Goal: Task Accomplishment & Management: Use online tool/utility

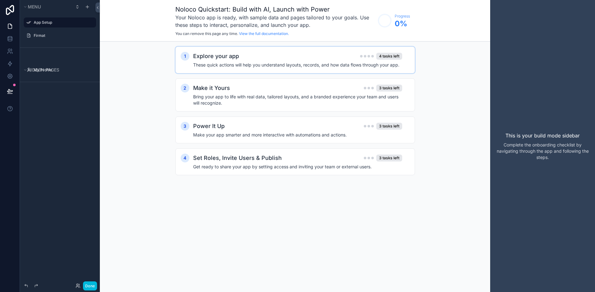
click at [289, 64] on h4 "These quick actions will help you understand layouts, records, and how data flo…" at bounding box center [297, 65] width 209 height 6
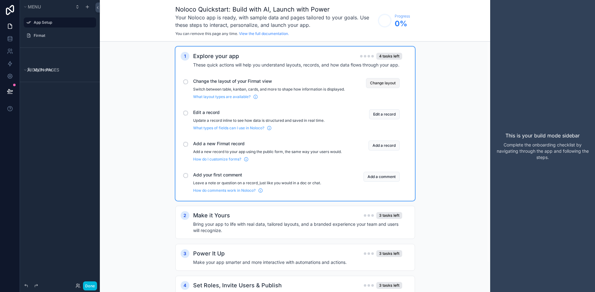
click at [392, 85] on button "Change layout" at bounding box center [383, 83] width 34 height 10
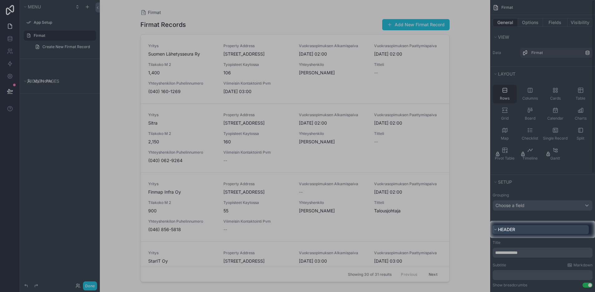
click at [526, 232] on button "Header" at bounding box center [541, 229] width 96 height 9
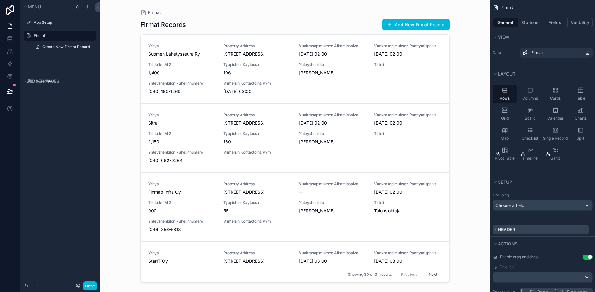
click at [526, 232] on button "Header" at bounding box center [541, 229] width 96 height 9
click at [496, 228] on icon "scrollable content" at bounding box center [496, 229] width 4 height 4
click at [495, 228] on icon "scrollable content" at bounding box center [495, 229] width 1 height 2
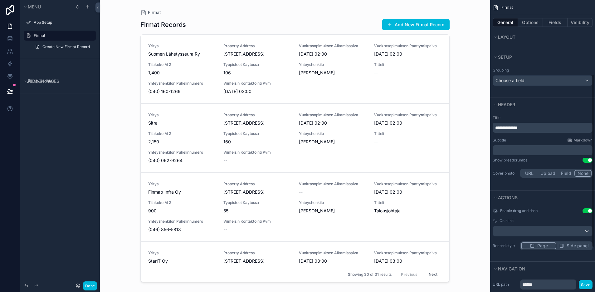
scroll to position [62, 0]
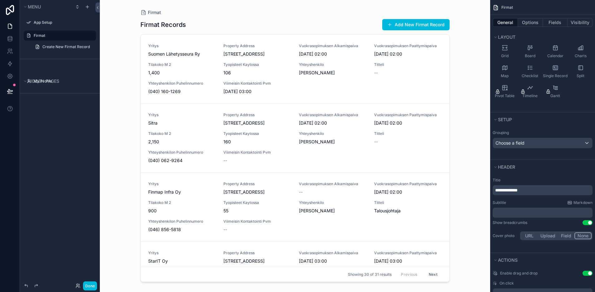
click at [536, 189] on p "**********" at bounding box center [543, 190] width 96 height 6
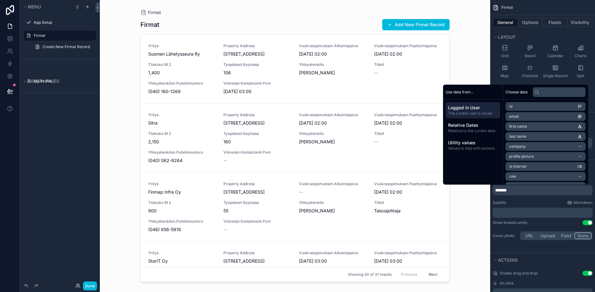
click at [543, 209] on p "﻿" at bounding box center [543, 212] width 96 height 6
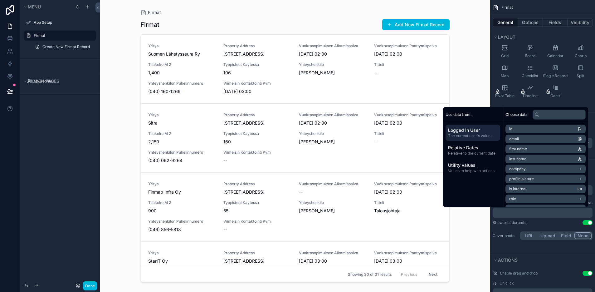
drag, startPoint x: 478, startPoint y: 237, endPoint x: 484, endPoint y: 231, distance: 7.9
click at [478, 237] on div "Firmat Firmat Add New Firmat Record Yritys Suomen Lähetysseura Ry Property Addr…" at bounding box center [295, 146] width 390 height 292
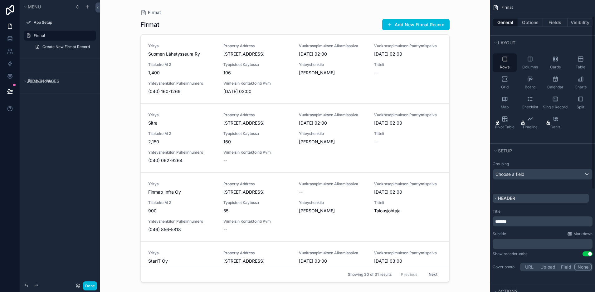
scroll to position [0, 0]
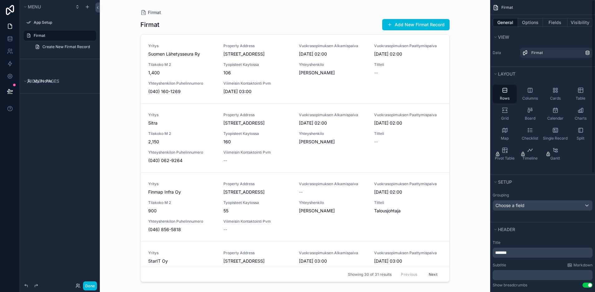
drag, startPoint x: 445, startPoint y: 47, endPoint x: 449, endPoint y: 77, distance: 29.9
click at [449, 77] on div "scrollable content" at bounding box center [294, 142] width 319 height 284
click at [10, 94] on icon at bounding box center [9, 94] width 5 height 0
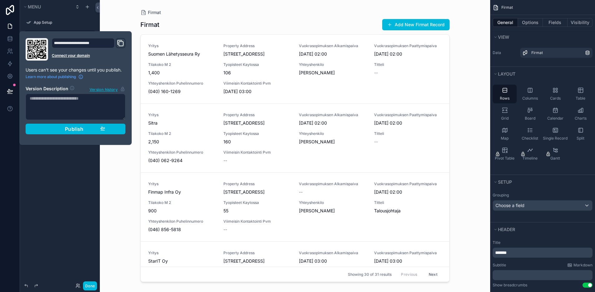
click at [43, 212] on div "Menu App Setup Firmat Create New Firmat Record Hidden pages My Profile" at bounding box center [60, 142] width 80 height 284
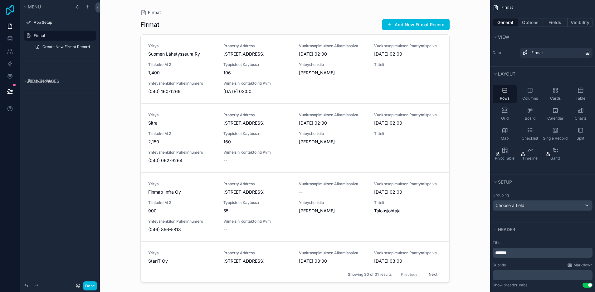
click at [10, 9] on icon at bounding box center [10, 10] width 8 height 10
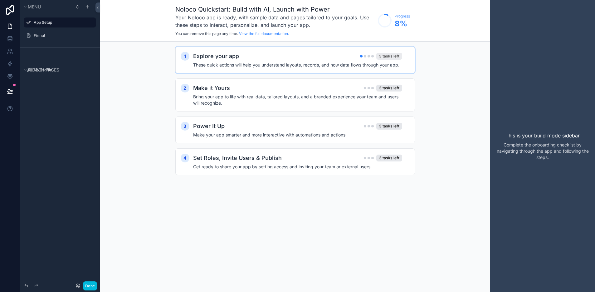
click at [388, 56] on div "3 tasks left" at bounding box center [389, 56] width 26 height 7
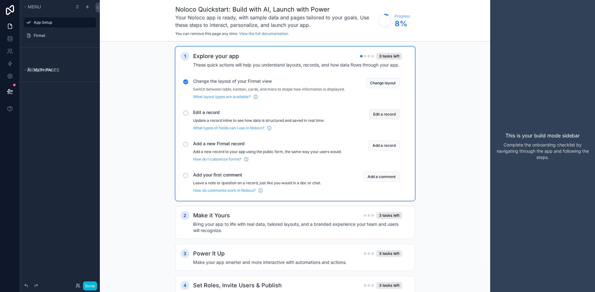
click at [386, 119] on button "Edit a record" at bounding box center [384, 114] width 31 height 10
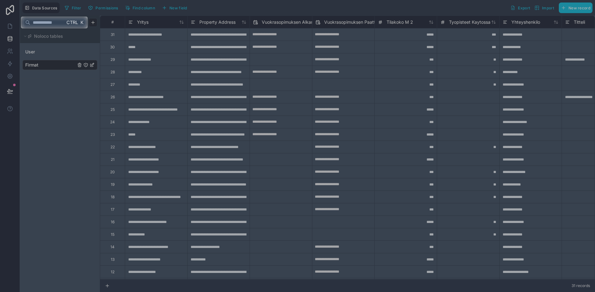
click at [154, 52] on div at bounding box center [297, 159] width 595 height 263
click at [234, 54] on div at bounding box center [297, 159] width 595 height 263
click at [60, 25] on input "text" at bounding box center [47, 22] width 35 height 11
click at [60, 215] on div at bounding box center [297, 159] width 595 height 263
click at [71, 24] on span "Ctrl" at bounding box center [72, 22] width 13 height 8
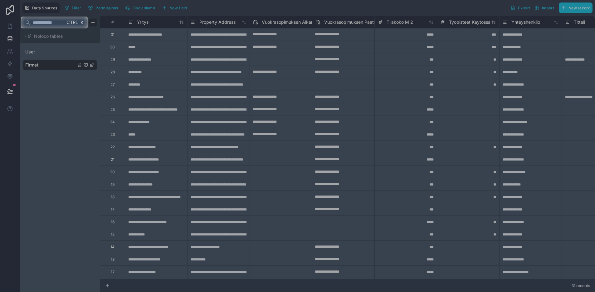
click at [71, 25] on span "Ctrl" at bounding box center [72, 22] width 13 height 8
click at [246, 8] on div at bounding box center [297, 8] width 595 height 17
click at [200, 168] on div at bounding box center [297, 159] width 595 height 263
drag, startPoint x: 59, startPoint y: 161, endPoint x: 72, endPoint y: 123, distance: 40.2
click at [59, 161] on div at bounding box center [297, 159] width 595 height 263
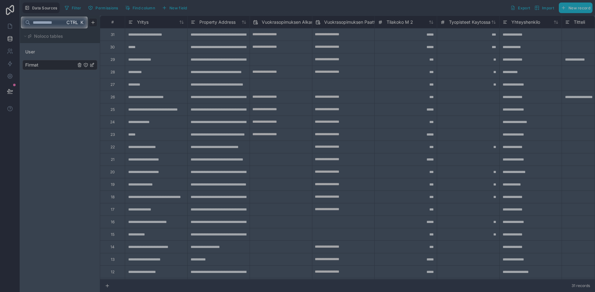
click at [45, 102] on div at bounding box center [297, 159] width 595 height 263
click at [56, 23] on input "text" at bounding box center [47, 22] width 35 height 11
type input "*"
click at [75, 114] on div at bounding box center [297, 159] width 595 height 263
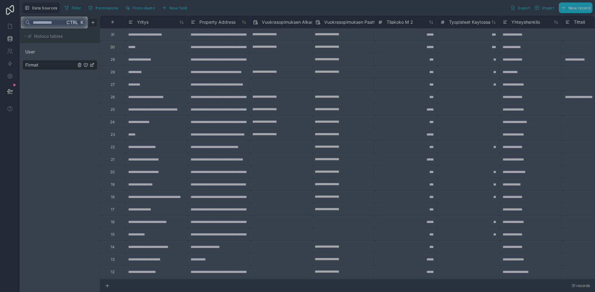
click at [145, 73] on div at bounding box center [297, 159] width 595 height 263
click at [316, 46] on div at bounding box center [297, 159] width 595 height 263
click at [572, 34] on div at bounding box center [297, 159] width 595 height 263
click at [49, 22] on input "text" at bounding box center [47, 22] width 35 height 11
type input "*"
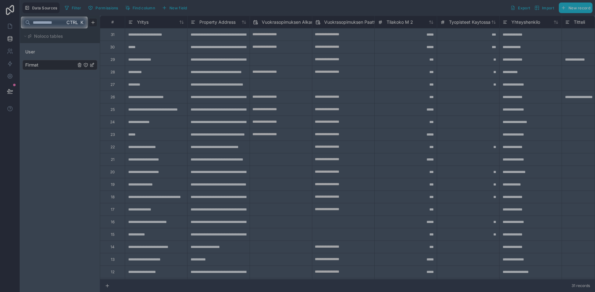
click at [58, 100] on div at bounding box center [297, 159] width 595 height 263
click at [78, 110] on div at bounding box center [297, 159] width 595 height 263
click at [131, 69] on div at bounding box center [297, 159] width 595 height 263
click at [117, 85] on div at bounding box center [297, 159] width 595 height 263
click at [79, 27] on div "Ctrl K" at bounding box center [60, 23] width 80 height 14
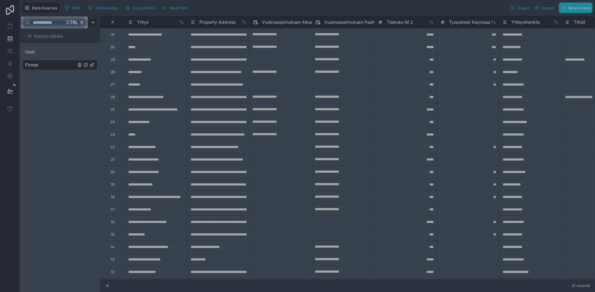
click at [77, 22] on span "Ctrl" at bounding box center [72, 22] width 13 height 8
click at [45, 9] on div at bounding box center [297, 8] width 595 height 17
click at [6, 9] on div at bounding box center [297, 8] width 595 height 17
drag, startPoint x: 285, startPoint y: 276, endPoint x: 344, endPoint y: 270, distance: 60.2
click at [344, 270] on div at bounding box center [297, 159] width 595 height 263
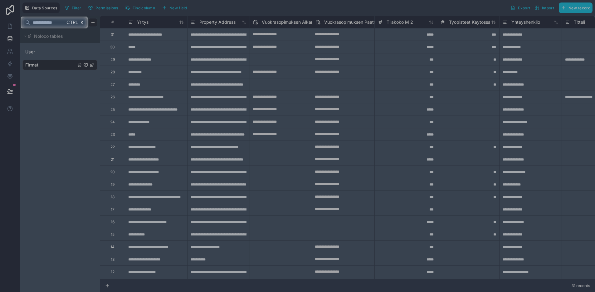
click at [51, 27] on input "text" at bounding box center [47, 22] width 35 height 11
type input "*"
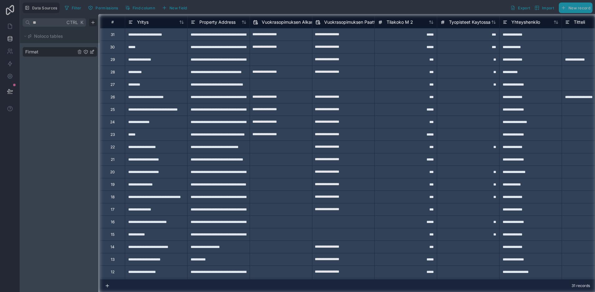
type input "*"
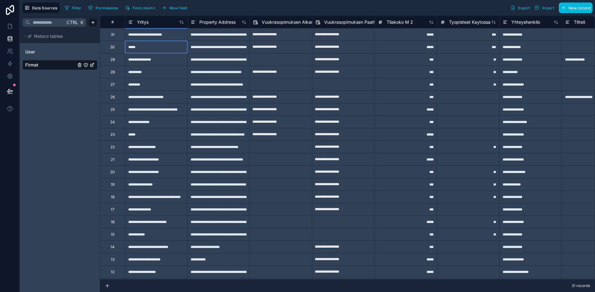
click at [156, 47] on div "*****" at bounding box center [156, 47] width 62 height 12
click at [401, 45] on div "*****" at bounding box center [405, 47] width 62 height 12
type input "****"
click at [408, 67] on div "***" at bounding box center [405, 72] width 62 height 12
click at [414, 49] on div "*****" at bounding box center [405, 47] width 62 height 12
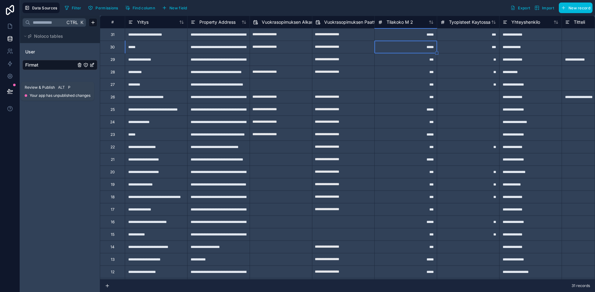
click at [9, 90] on icon at bounding box center [10, 91] width 6 height 6
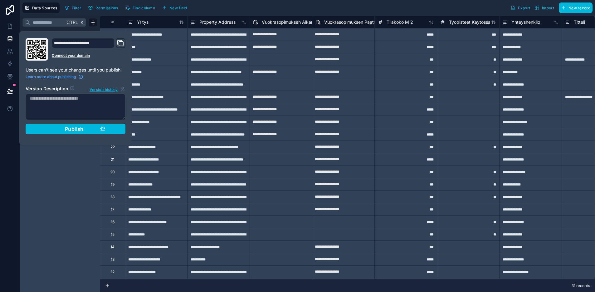
click at [42, 204] on div "Ctrl K Noloco tables User Firmat" at bounding box center [60, 154] width 80 height 276
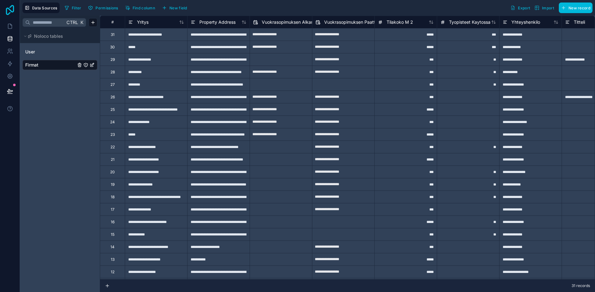
click at [9, 12] on icon at bounding box center [10, 10] width 12 height 10
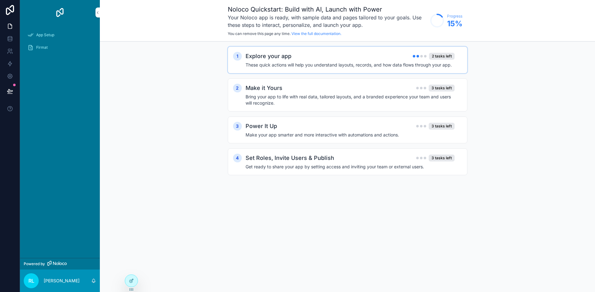
click at [376, 66] on h4 "These quick actions will help you understand layouts, records, and how data flo…" at bounding box center [350, 65] width 209 height 6
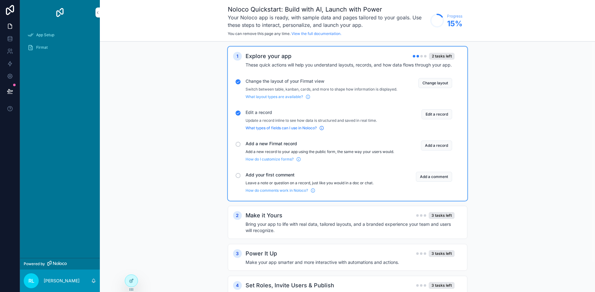
click at [307, 130] on span "What types of fields can I use in Noloco?" at bounding box center [281, 127] width 71 height 5
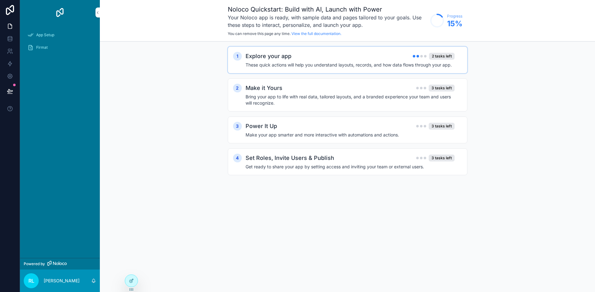
click at [379, 64] on h4 "These quick actions will help you understand layouts, records, and how data flo…" at bounding box center [350, 65] width 209 height 6
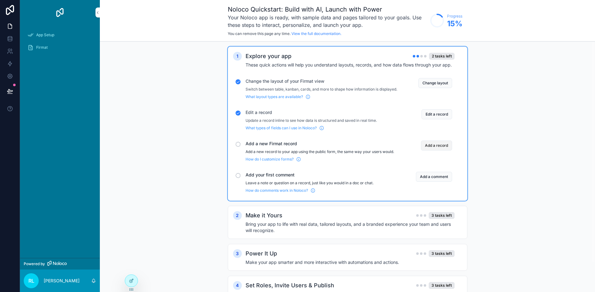
click at [439, 149] on button "Add a record" at bounding box center [436, 145] width 31 height 10
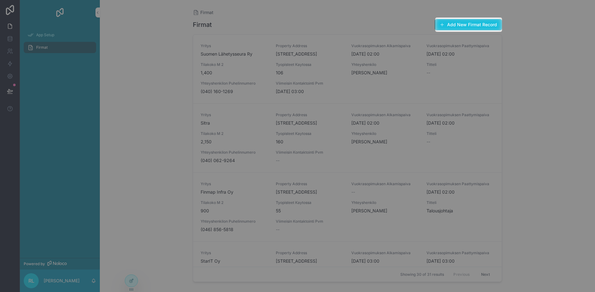
click at [467, 25] on button "Add New Firmat Record" at bounding box center [468, 24] width 67 height 11
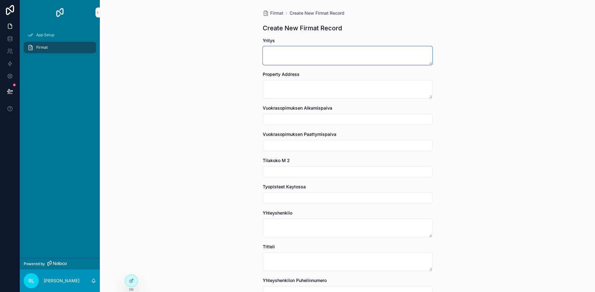
click at [312, 56] on textarea "scrollable content" at bounding box center [348, 55] width 170 height 19
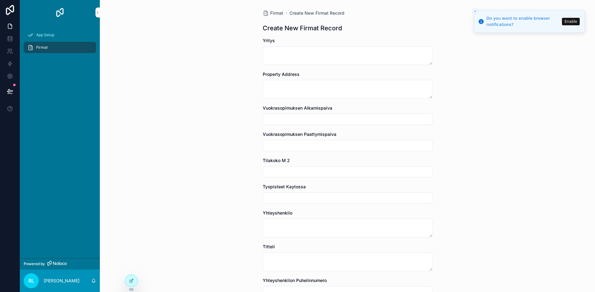
drag, startPoint x: 507, startPoint y: 122, endPoint x: 504, endPoint y: 115, distance: 7.4
click at [507, 122] on div "Firmat Create New Firmat Record Create New Firmat Record Yritys Property Addres…" at bounding box center [347, 146] width 495 height 292
click at [322, 57] on textarea "scrollable content" at bounding box center [348, 55] width 170 height 19
paste textarea "**********"
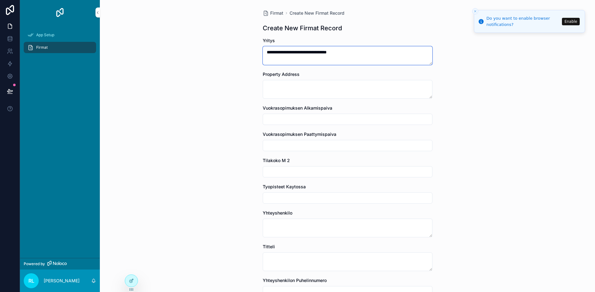
type textarea "**********"
click at [538, 112] on div "**********" at bounding box center [347, 146] width 495 height 292
click at [328, 87] on textarea "scrollable content" at bounding box center [348, 89] width 170 height 19
paste textarea "**********"
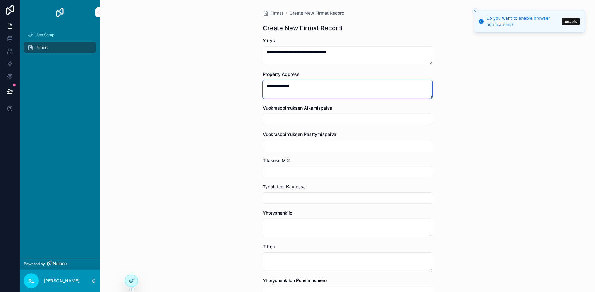
type textarea "**********"
click at [530, 176] on div "**********" at bounding box center [347, 146] width 495 height 292
click at [484, 113] on div "**********" at bounding box center [347, 146] width 495 height 292
click at [502, 122] on div "**********" at bounding box center [347, 146] width 495 height 292
click at [316, 144] on input "scrollable content" at bounding box center [347, 145] width 169 height 9
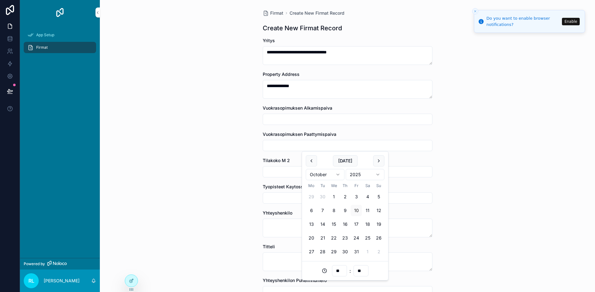
paste input "**********"
type input "**********"
click at [479, 162] on div "**********" at bounding box center [347, 146] width 495 height 292
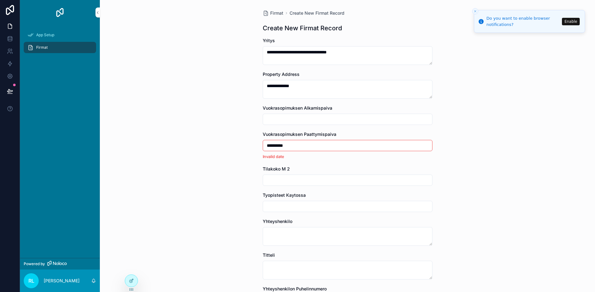
click at [514, 154] on div "**********" at bounding box center [347, 146] width 495 height 292
click at [306, 183] on input "scrollable content" at bounding box center [347, 180] width 169 height 9
paste input "***"
type input "***"
click at [477, 183] on div "**********" at bounding box center [347, 146] width 495 height 292
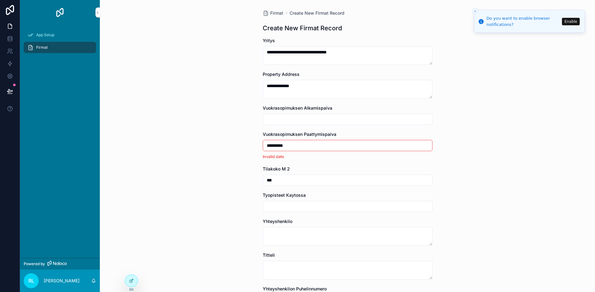
click at [306, 147] on input "**********" at bounding box center [347, 145] width 169 height 9
click at [374, 175] on html "**********" at bounding box center [297, 146] width 595 height 292
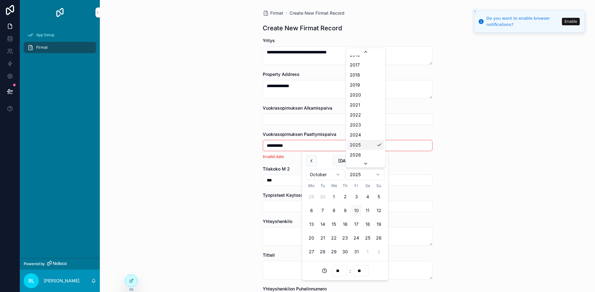
scroll to position [1196, 0]
click at [333, 176] on html "**********" at bounding box center [297, 146] width 595 height 292
click at [379, 250] on button "31" at bounding box center [378, 251] width 11 height 11
type input "**********"
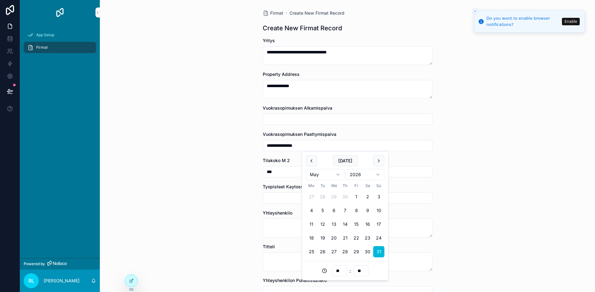
click at [500, 180] on div "**********" at bounding box center [347, 146] width 495 height 292
click at [506, 168] on div "**********" at bounding box center [347, 146] width 495 height 292
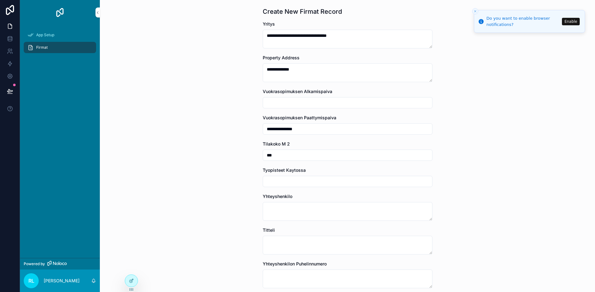
scroll to position [31, 0]
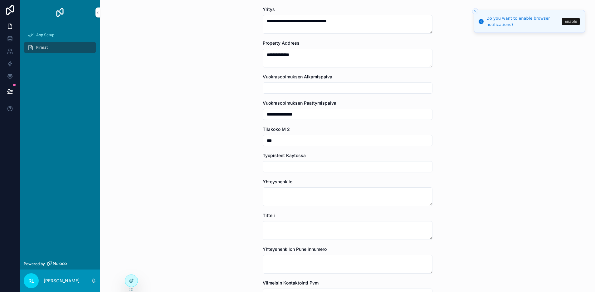
click at [540, 194] on div "**********" at bounding box center [347, 115] width 495 height 292
click at [326, 195] on textarea "scrollable content" at bounding box center [348, 196] width 170 height 19
type textarea "**********"
click at [497, 154] on div "**********" at bounding box center [347, 115] width 495 height 292
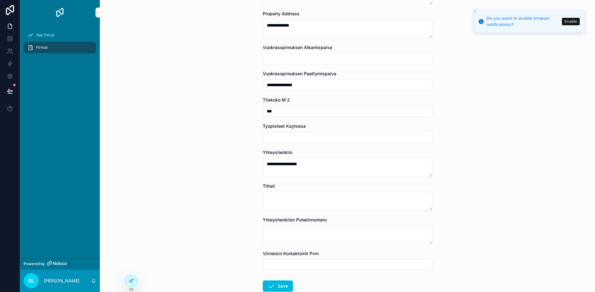
scroll to position [94, 0]
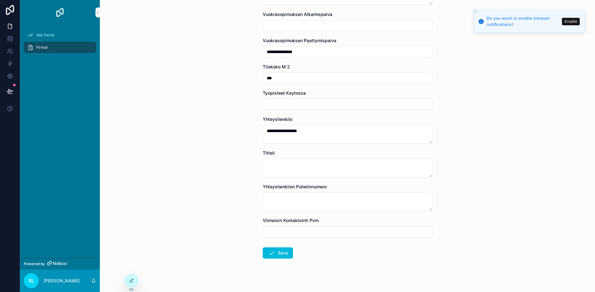
click at [509, 160] on div "**********" at bounding box center [347, 52] width 495 height 292
click at [305, 201] on textarea "scrollable content" at bounding box center [348, 201] width 170 height 19
paste textarea "**********"
type textarea "**********"
click at [282, 253] on button "Save" at bounding box center [278, 252] width 30 height 11
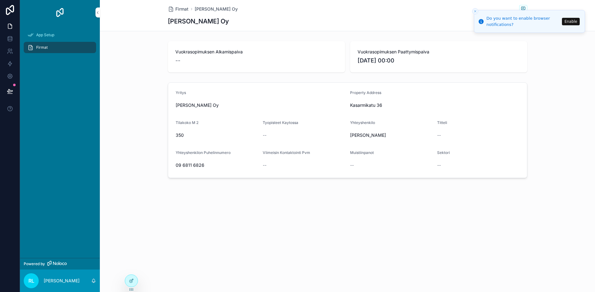
click at [472, 10] on div "Firmat Davidsson Tarkela Siren Arkkitehdit Oy" at bounding box center [347, 9] width 359 height 8
click at [476, 10] on line "Close toast" at bounding box center [475, 11] width 2 height 2
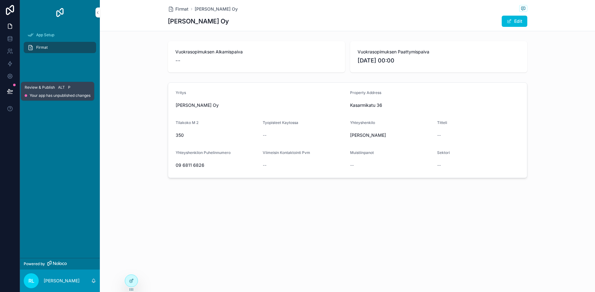
click at [9, 89] on icon at bounding box center [9, 90] width 5 height 3
click at [167, 71] on div "Vuokrasopimuksen Alkamispaiva -- Vuokrasopimuksen Paattymispaiva 31/05/2026 00:…" at bounding box center [347, 57] width 495 height 36
click at [12, 30] on link at bounding box center [10, 26] width 20 height 12
click at [10, 9] on icon at bounding box center [10, 10] width 8 height 10
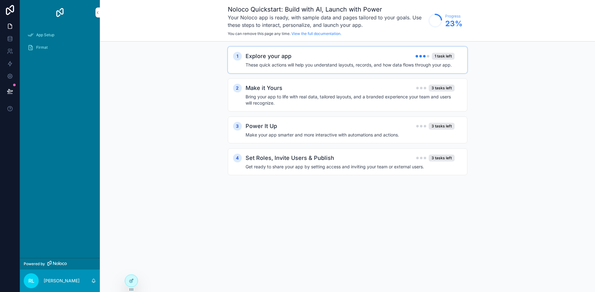
click at [337, 66] on h4 "These quick actions will help you understand layouts, records, and how data flo…" at bounding box center [350, 65] width 209 height 6
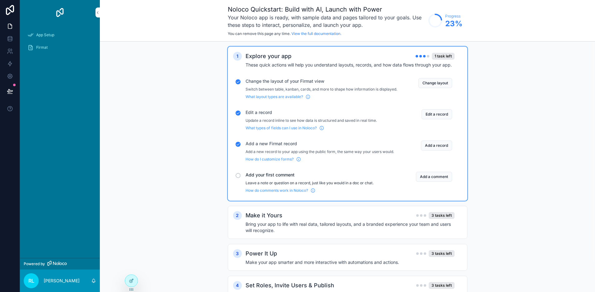
click at [345, 193] on div "How do comments work in Noloco?" at bounding box center [322, 188] width 152 height 7
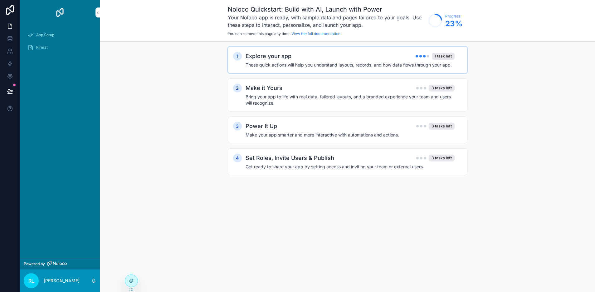
click at [382, 57] on div "Explore your app 1 task left" at bounding box center [350, 56] width 209 height 9
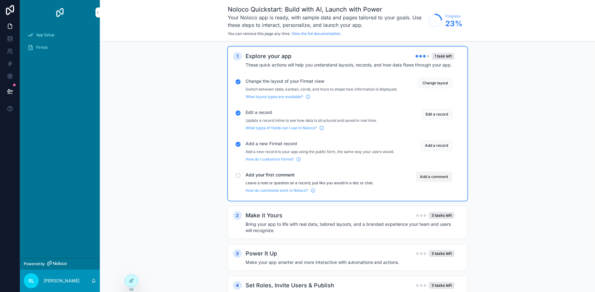
click at [439, 182] on button "Add a comment" at bounding box center [434, 177] width 36 height 10
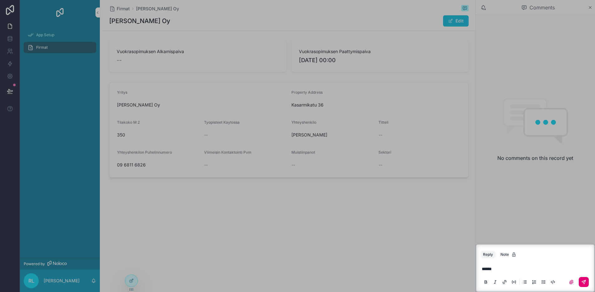
click at [581, 285] on button "scrollable content" at bounding box center [584, 282] width 10 height 10
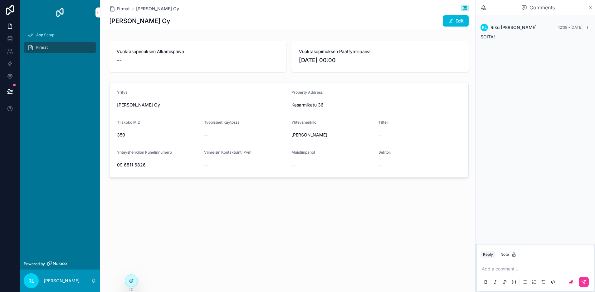
click at [394, 235] on div "Firmat Davidsson Tarkela Siren Arkkitehdit Oy Davidsson Tarkela Siren Arkkitehd…" at bounding box center [287, 146] width 375 height 292
click at [592, 9] on icon "scrollable content" at bounding box center [590, 7] width 5 height 5
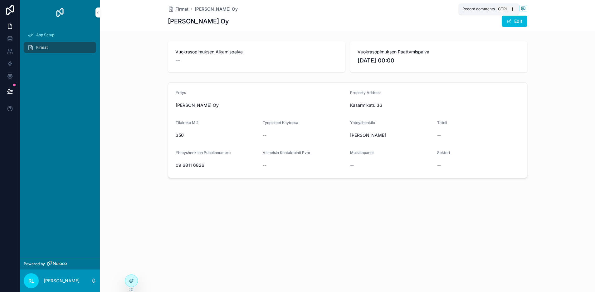
click at [525, 8] on icon "scrollable content" at bounding box center [523, 8] width 5 height 5
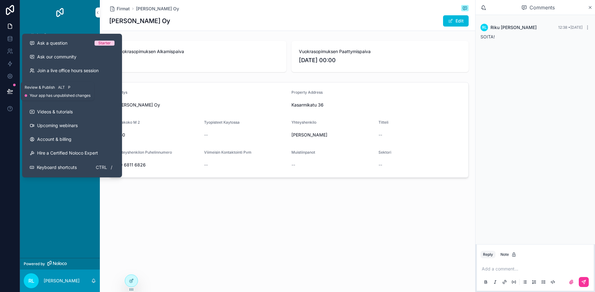
click at [11, 95] on button at bounding box center [10, 90] width 14 height 17
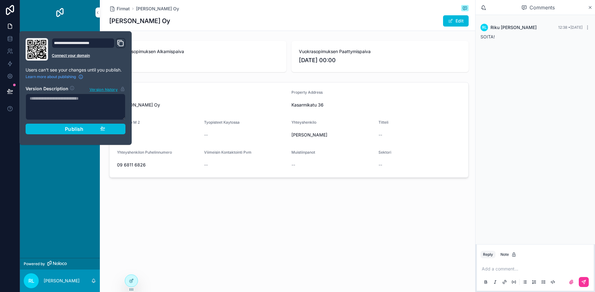
click at [45, 180] on div "App Setup Firmat" at bounding box center [60, 141] width 80 height 233
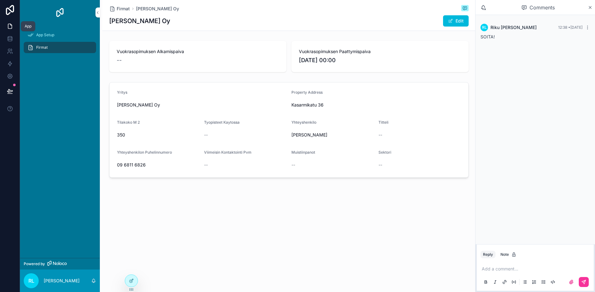
click at [8, 22] on link at bounding box center [10, 26] width 20 height 12
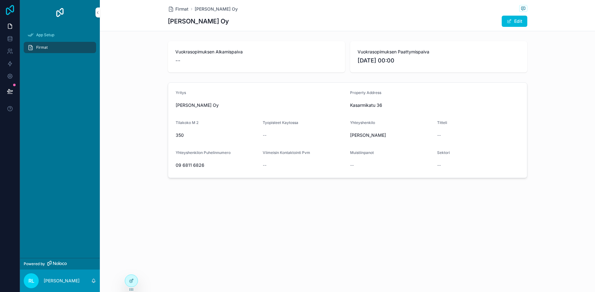
click at [12, 10] on icon at bounding box center [10, 10] width 12 height 10
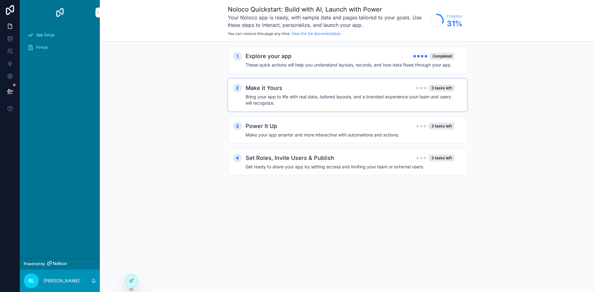
click at [327, 94] on h4 "Bring your app to life with real data, tailored layouts, and a branded experien…" at bounding box center [350, 100] width 209 height 12
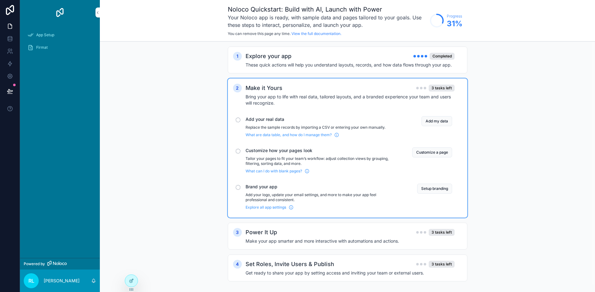
click at [497, 111] on div "1 Explore your app Completed These quick actions will help you understand layou…" at bounding box center [347, 170] width 495 height 257
click at [52, 50] on div "Firmat" at bounding box center [59, 47] width 65 height 10
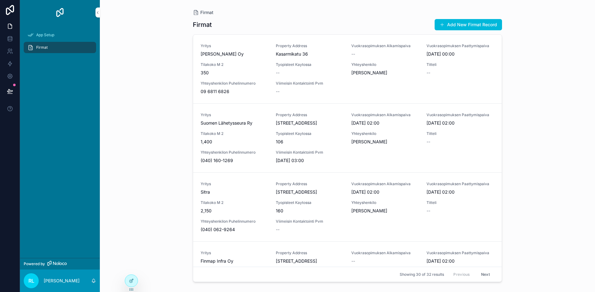
click at [134, 287] on div at bounding box center [131, 282] width 13 height 17
click at [135, 281] on div at bounding box center [131, 281] width 12 height 12
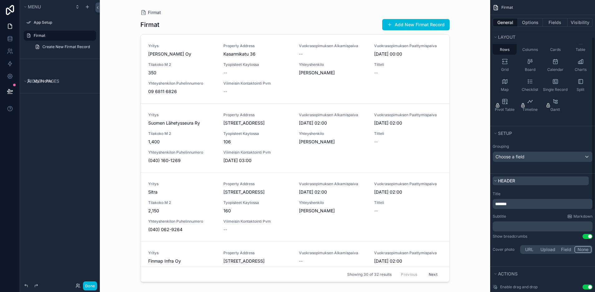
scroll to position [62, 0]
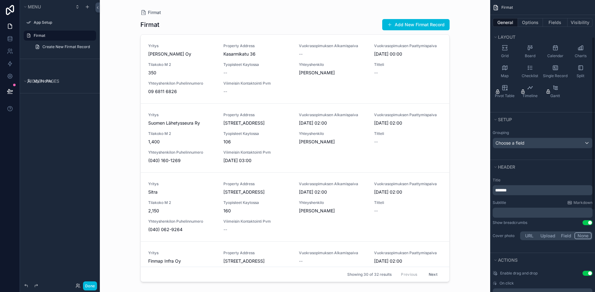
click at [576, 148] on div "Grouping Choose a field" at bounding box center [542, 139] width 105 height 23
click at [579, 143] on div "Choose a field" at bounding box center [542, 143] width 99 height 10
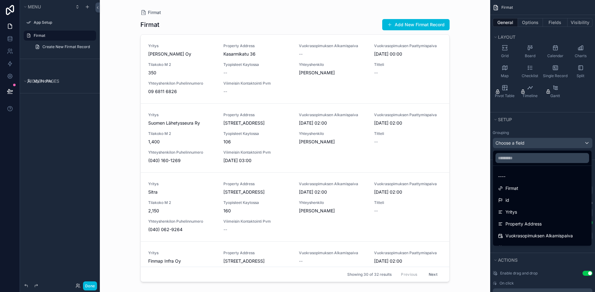
click at [580, 143] on div "scrollable content" at bounding box center [297, 146] width 595 height 292
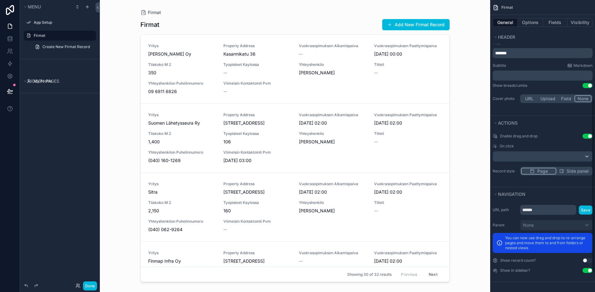
scroll to position [0, 0]
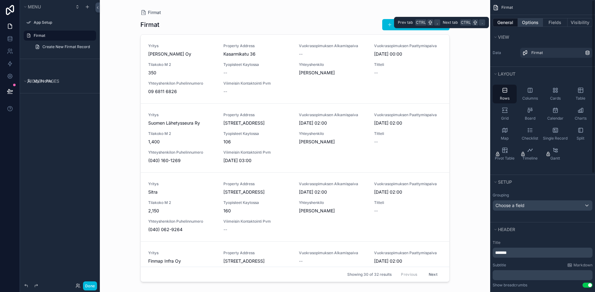
click at [533, 22] on button "Options" at bounding box center [530, 22] width 25 height 9
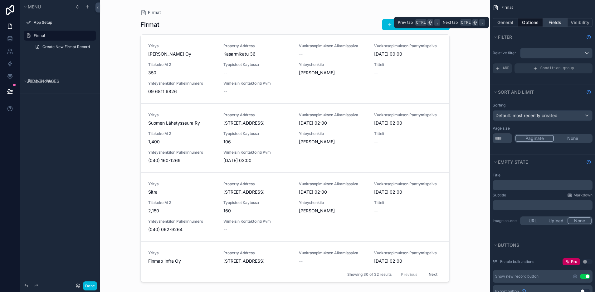
click at [553, 20] on button "Fields" at bounding box center [555, 22] width 25 height 9
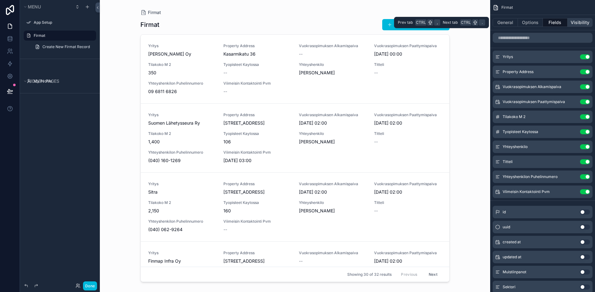
click at [574, 22] on button "Visibility" at bounding box center [580, 22] width 25 height 9
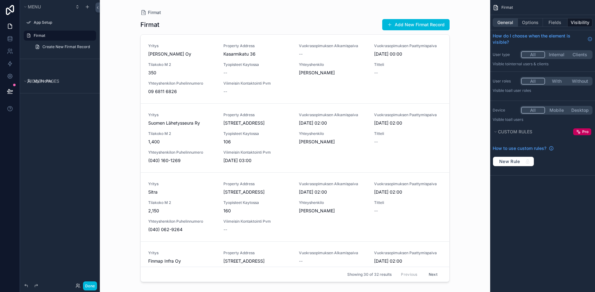
click at [510, 23] on button "General" at bounding box center [505, 22] width 25 height 9
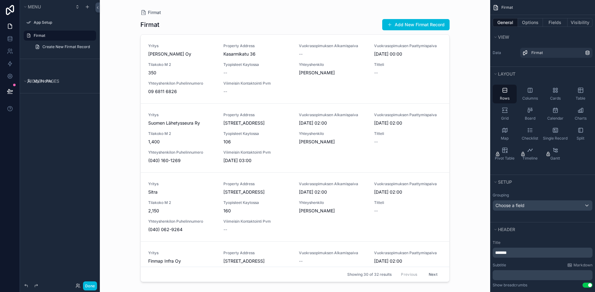
click at [496, 6] on icon "scrollable content" at bounding box center [496, 7] width 6 height 6
click at [48, 22] on label "App Setup" at bounding box center [63, 22] width 59 height 5
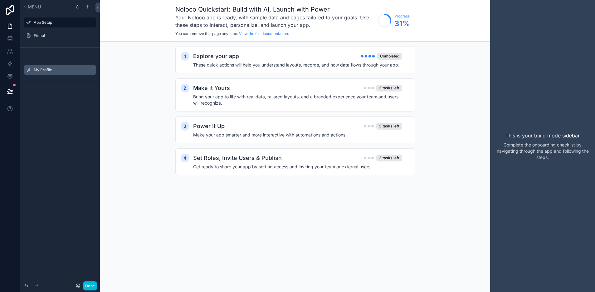
click at [43, 70] on label "My Profile" at bounding box center [63, 69] width 59 height 5
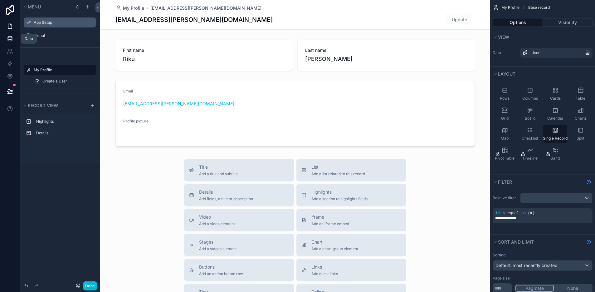
click at [11, 40] on icon at bounding box center [10, 39] width 6 height 6
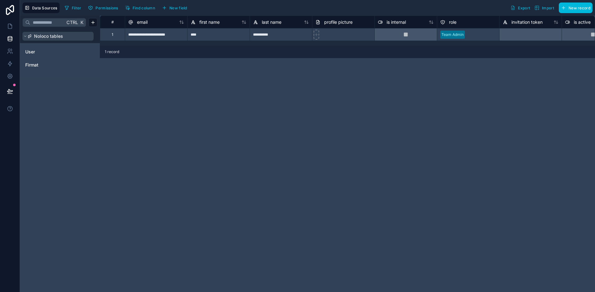
click at [62, 38] on span "Noloco tables" at bounding box center [48, 36] width 29 height 6
click at [374, 152] on div "**********" at bounding box center [347, 154] width 495 height 276
click at [11, 38] on icon at bounding box center [10, 38] width 4 height 2
click at [37, 67] on span "Firmat" at bounding box center [31, 65] width 13 height 6
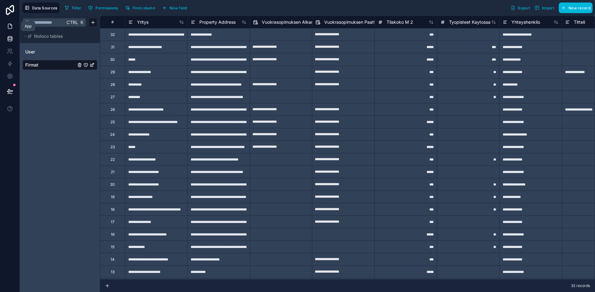
click at [10, 27] on icon at bounding box center [10, 26] width 6 height 6
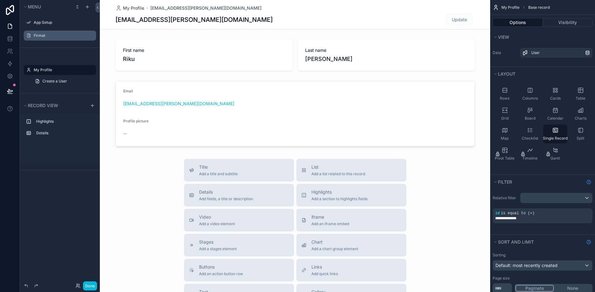
click at [41, 36] on label "Firmat" at bounding box center [63, 35] width 59 height 5
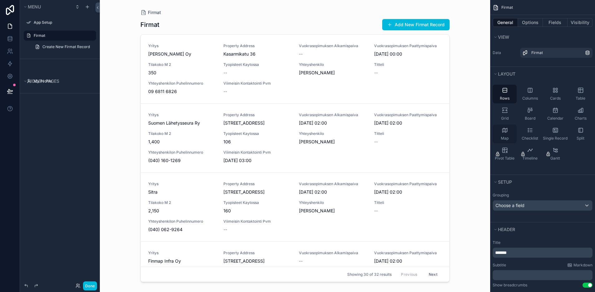
click at [507, 133] on icon "scrollable content" at bounding box center [505, 130] width 6 height 6
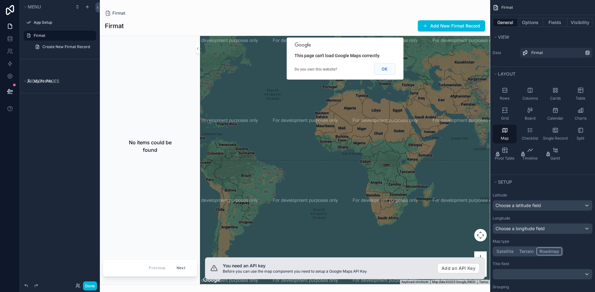
click at [388, 71] on button "OK" at bounding box center [385, 68] width 22 height 11
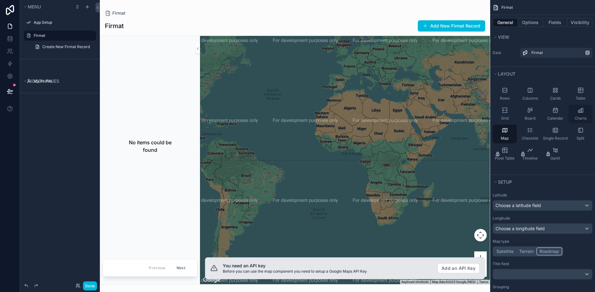
click at [581, 114] on div "Charts" at bounding box center [581, 114] width 24 height 19
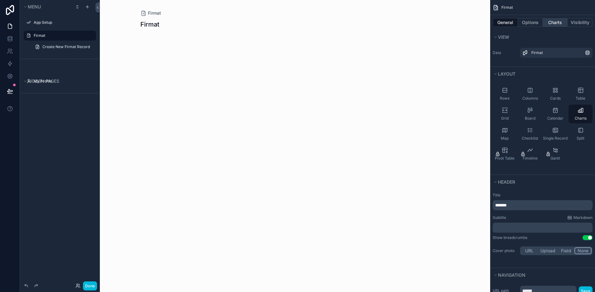
click at [558, 22] on button "Charts" at bounding box center [555, 22] width 25 height 9
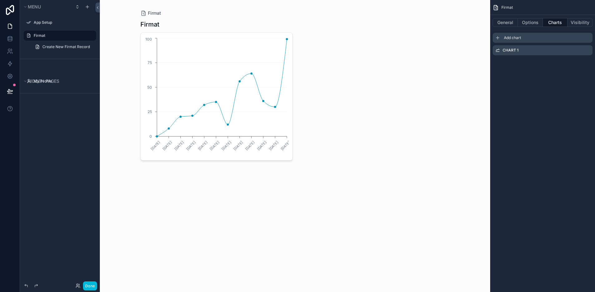
click at [513, 37] on span "Add chart" at bounding box center [512, 37] width 17 height 5
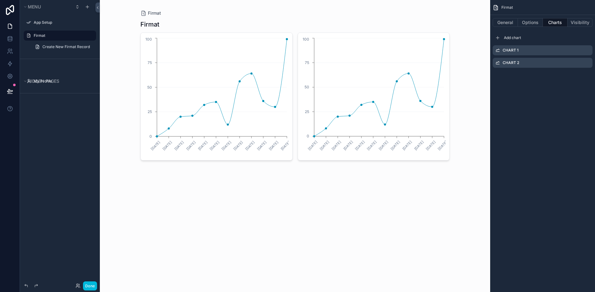
click at [0, 0] on icon "scrollable content" at bounding box center [0, 0] width 0 height 0
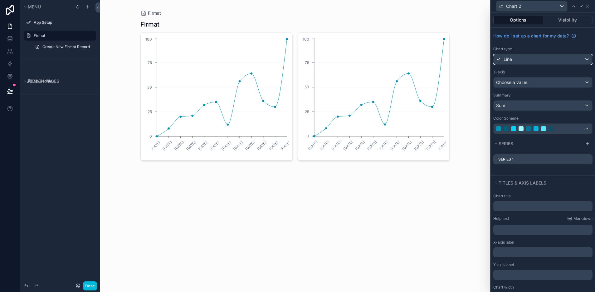
click at [572, 60] on div "Line" at bounding box center [543, 59] width 99 height 10
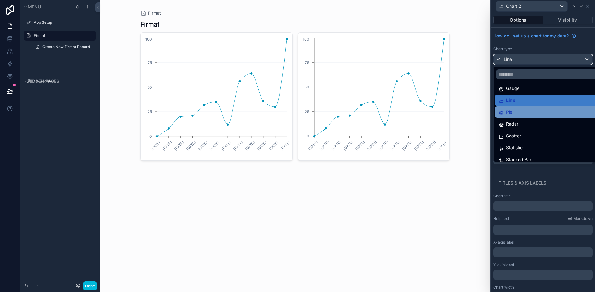
scroll to position [44, 0]
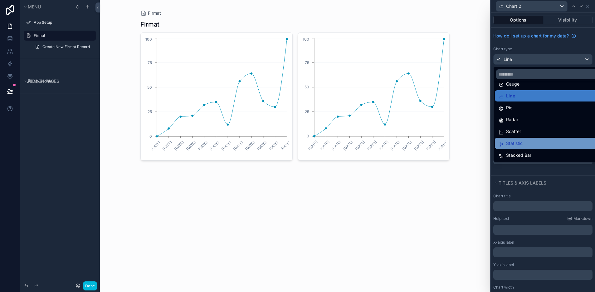
click at [540, 142] on div "Statistic" at bounding box center [548, 142] width 98 height 7
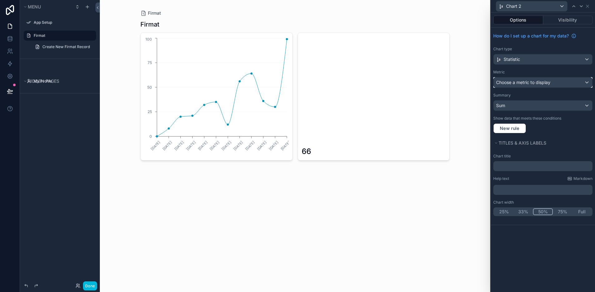
click at [560, 84] on div "Choose a metric to display" at bounding box center [543, 82] width 99 height 10
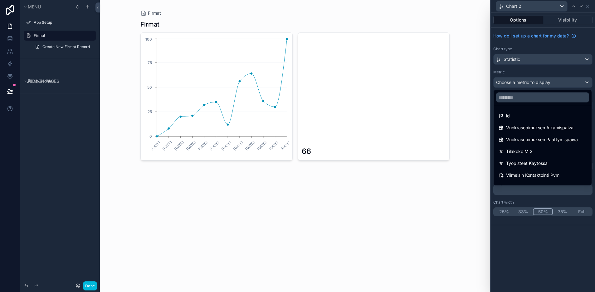
click at [543, 149] on div "Tilakoko M 2" at bounding box center [543, 151] width 88 height 7
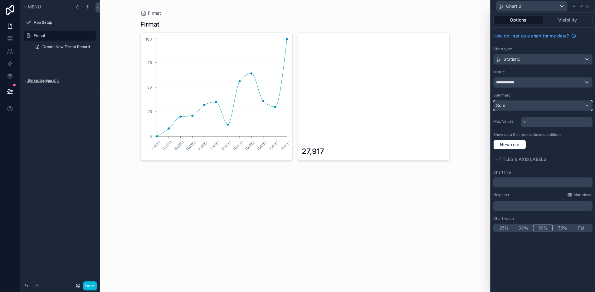
click at [553, 106] on div "Sum" at bounding box center [543, 105] width 99 height 10
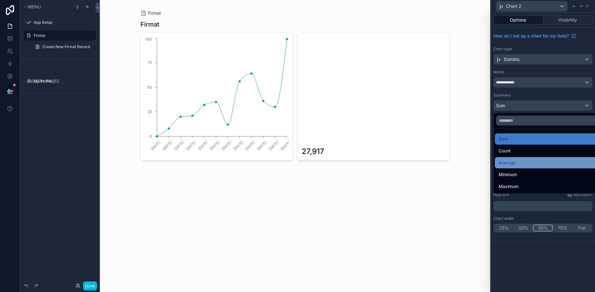
click at [543, 164] on div "Average" at bounding box center [550, 162] width 103 height 7
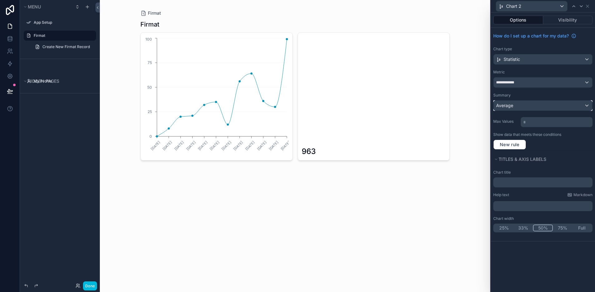
click at [543, 103] on div "Average" at bounding box center [543, 105] width 99 height 10
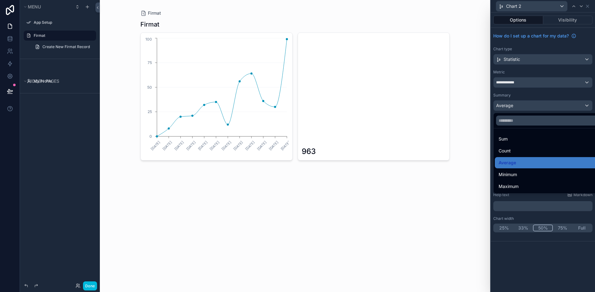
click at [549, 56] on div at bounding box center [543, 146] width 104 height 292
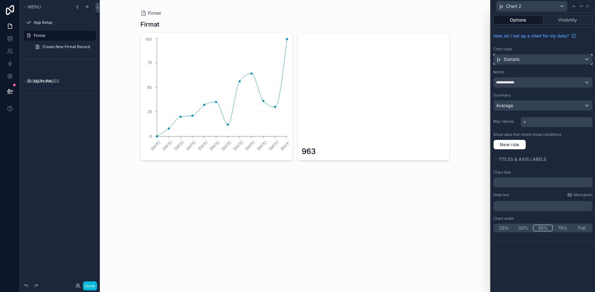
click at [549, 56] on div "Statistic" at bounding box center [543, 59] width 99 height 10
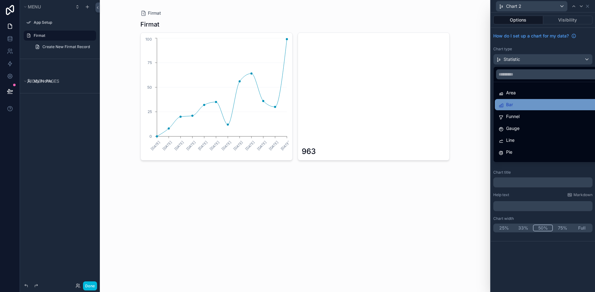
click at [541, 100] on div "Bar" at bounding box center [550, 104] width 110 height 11
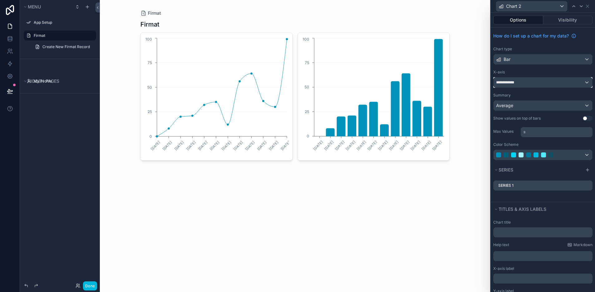
click at [545, 82] on div "**********" at bounding box center [543, 82] width 99 height 10
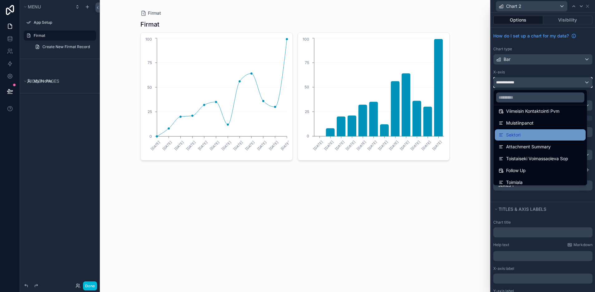
scroll to position [124, 0]
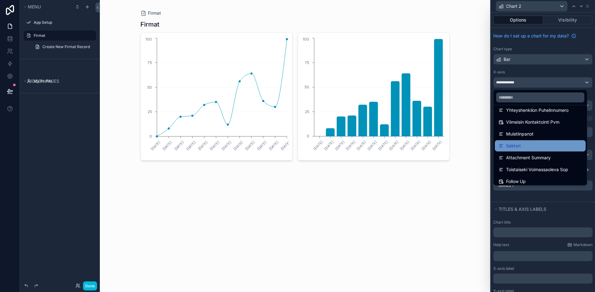
click at [541, 141] on div "Sektori" at bounding box center [540, 145] width 91 height 11
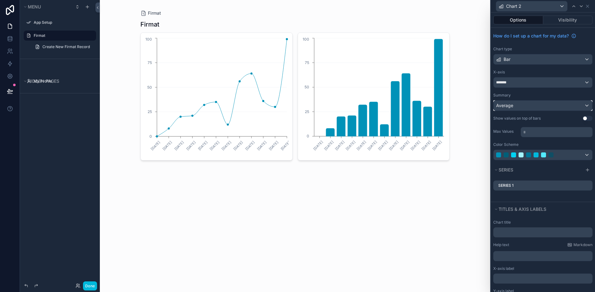
click at [546, 103] on div "Average" at bounding box center [543, 105] width 99 height 10
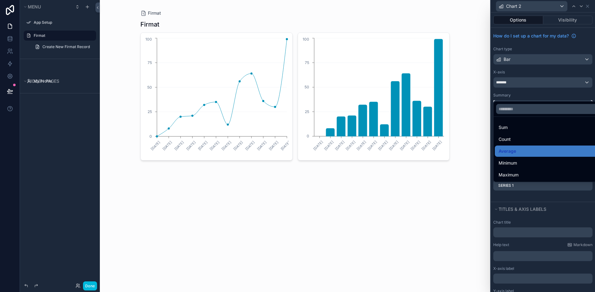
scroll to position [44, 0]
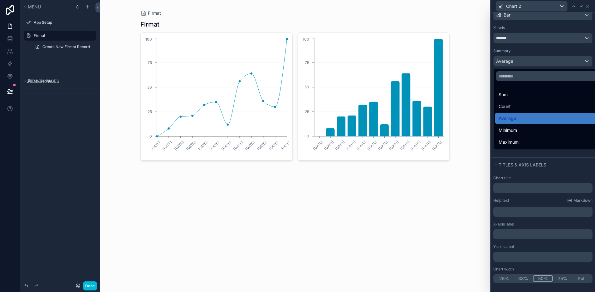
click at [462, 191] on div "Firmat Firmat [DATE] [DATE] [DATE] [DATE] [DATE] [DATE] [DATE] [DATE] [DATE] [D…" at bounding box center [295, 146] width 390 height 292
click at [472, 166] on div "Firmat Firmat [DATE] [DATE] [DATE] [DATE] [DATE] [DATE] [DATE] [DATE] [DATE] [D…" at bounding box center [295, 146] width 390 height 292
click at [581, 61] on div at bounding box center [543, 146] width 104 height 292
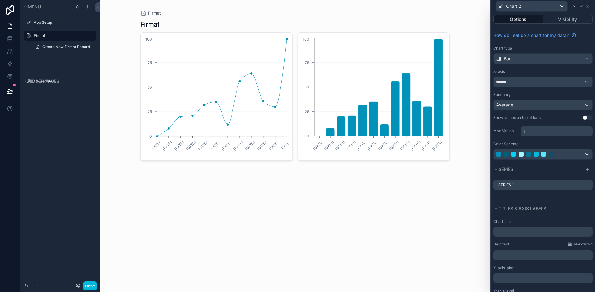
scroll to position [0, 0]
click at [550, 186] on div "Series 1" at bounding box center [542, 185] width 99 height 10
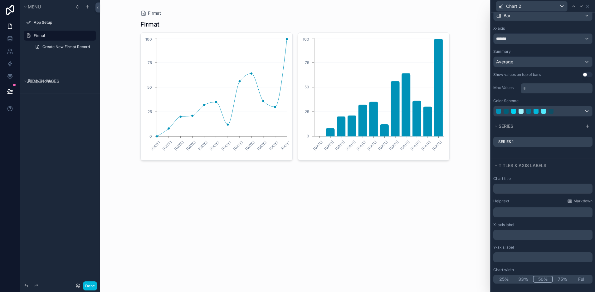
scroll to position [44, 0]
click at [530, 234] on p "﻿" at bounding box center [543, 234] width 95 height 6
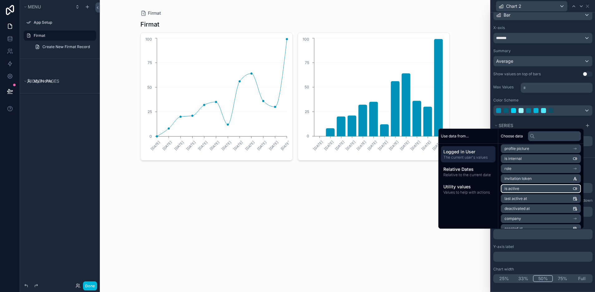
scroll to position [62, 0]
click at [464, 262] on div "Firmat Firmat [DATE] [DATE] [DATE] [DATE] [DATE] [DATE] [DATE] [DATE] [DATE] [D…" at bounding box center [295, 146] width 390 height 292
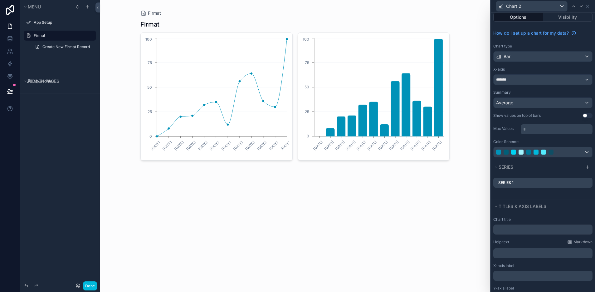
scroll to position [0, 0]
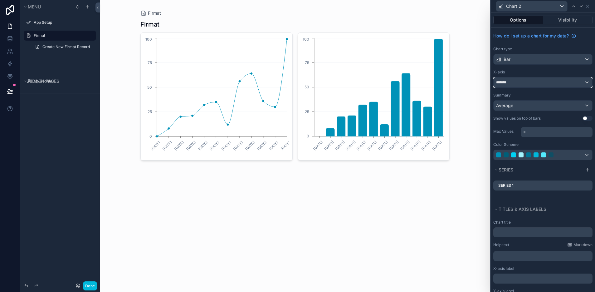
click at [548, 81] on div "*******" at bounding box center [543, 82] width 99 height 10
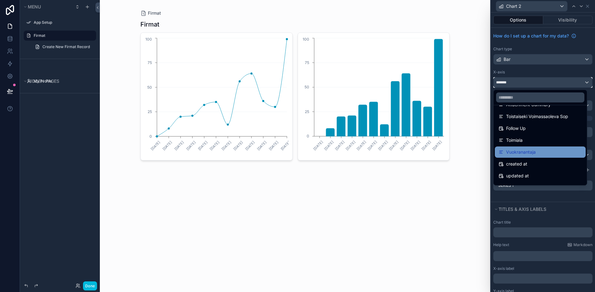
scroll to position [187, 0]
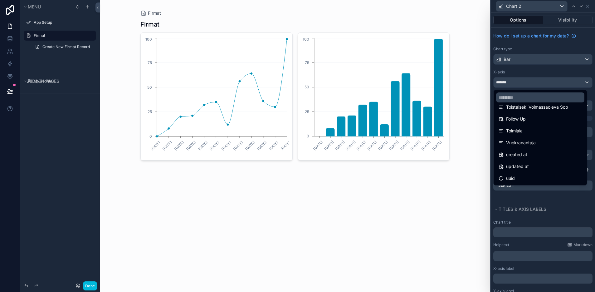
click at [466, 197] on div "Firmat Firmat [DATE] [DATE] [DATE] [DATE] [DATE] [DATE] [DATE] [DATE] [DATE] [D…" at bounding box center [295, 146] width 390 height 292
click at [544, 130] on div "Toimiala" at bounding box center [540, 130] width 83 height 7
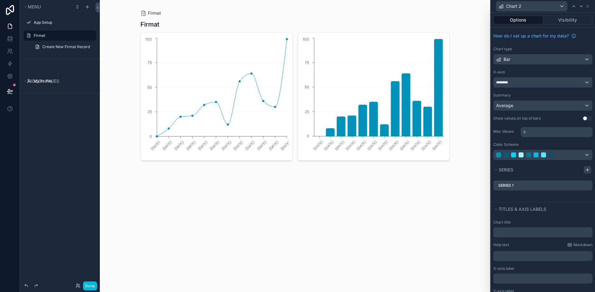
click at [585, 171] on icon at bounding box center [587, 169] width 5 height 5
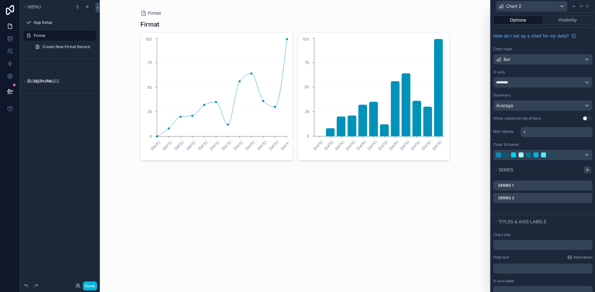
click at [585, 172] on icon at bounding box center [587, 169] width 5 height 5
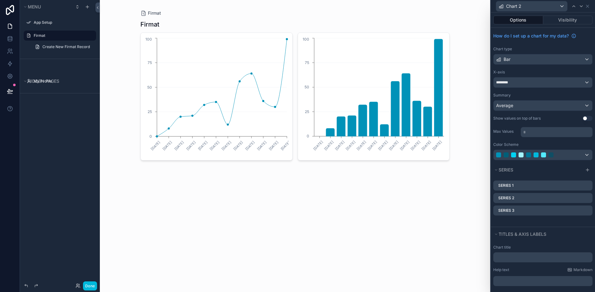
click at [529, 19] on button "Options" at bounding box center [518, 20] width 50 height 9
click at [557, 21] on button "Visibility" at bounding box center [568, 20] width 50 height 9
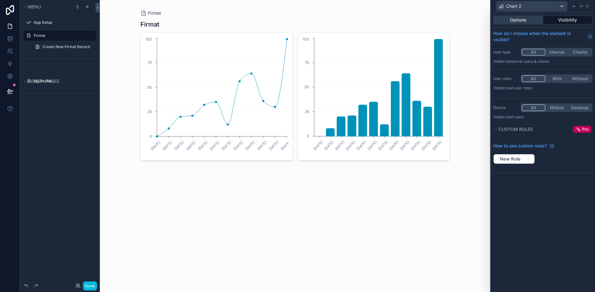
click at [523, 21] on button "Options" at bounding box center [518, 20] width 50 height 9
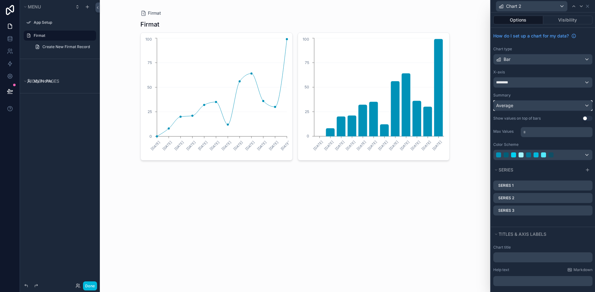
click at [542, 103] on div "Average" at bounding box center [543, 105] width 99 height 10
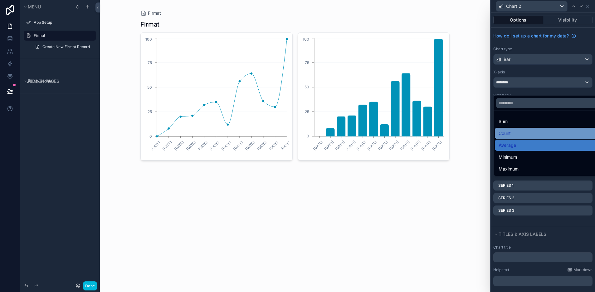
scroll to position [31, 0]
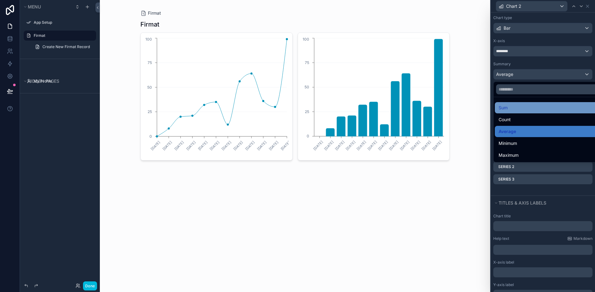
click at [536, 105] on div "Sum" at bounding box center [548, 107] width 98 height 7
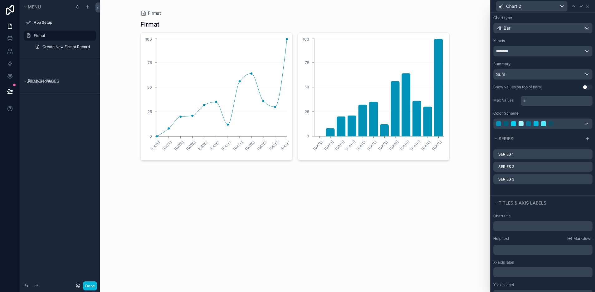
click at [459, 194] on div "Firmat Firmat [DATE] [DATE] [DATE] [DATE] [DATE] [DATE] [DATE] [DATE] [DATE] [D…" at bounding box center [295, 146] width 390 height 292
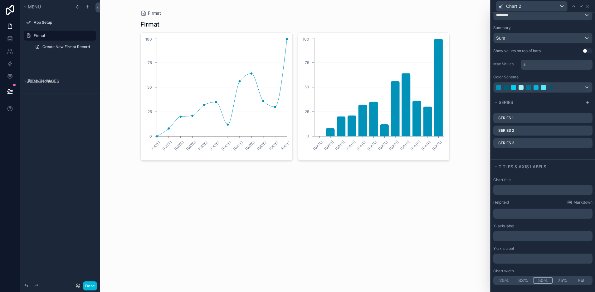
scroll to position [69, 0]
click at [525, 187] on input "text" at bounding box center [542, 188] width 99 height 10
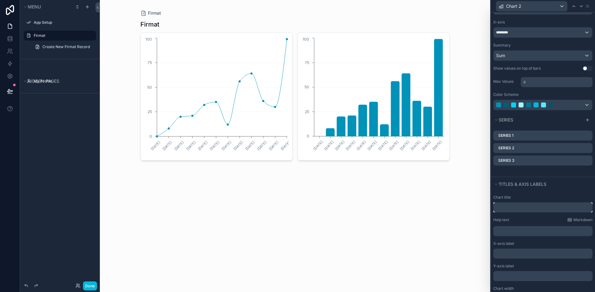
scroll to position [0, 0]
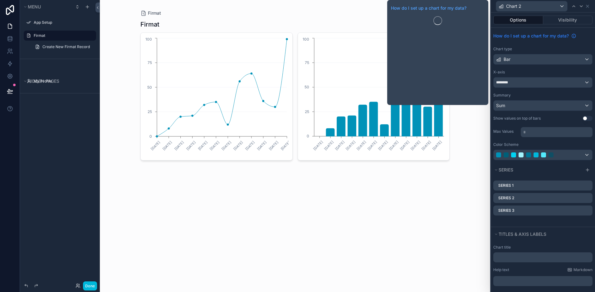
click at [552, 36] on span "How do I set up a chart for my data?" at bounding box center [531, 36] width 76 height 6
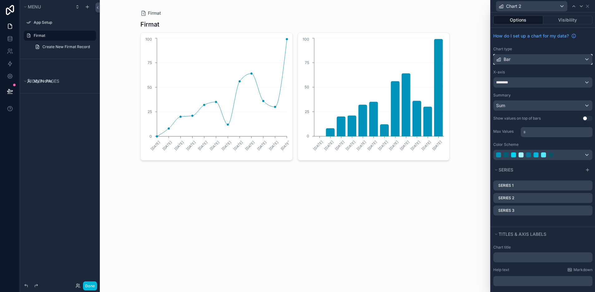
click at [571, 64] on div "Bar" at bounding box center [543, 59] width 99 height 10
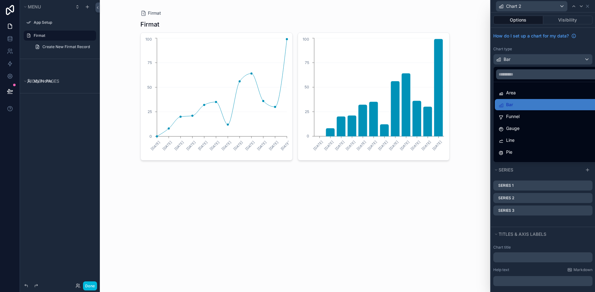
click at [546, 148] on div "Pie" at bounding box center [548, 151] width 106 height 11
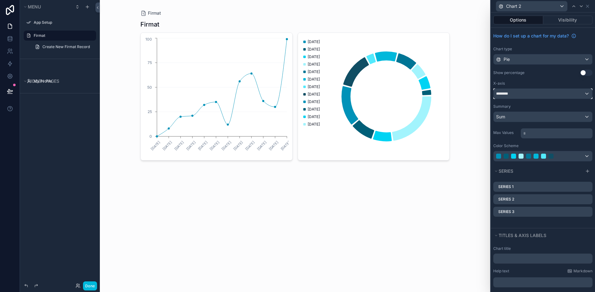
click at [582, 95] on div "********" at bounding box center [543, 94] width 99 height 10
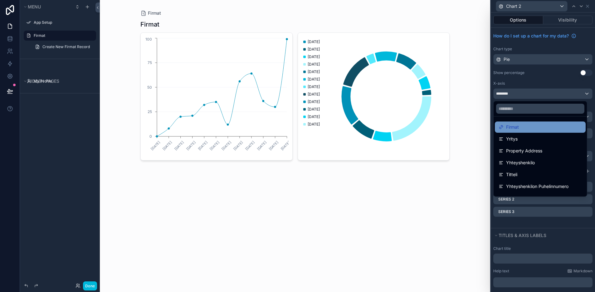
click at [549, 129] on div "Firmat" at bounding box center [540, 126] width 83 height 7
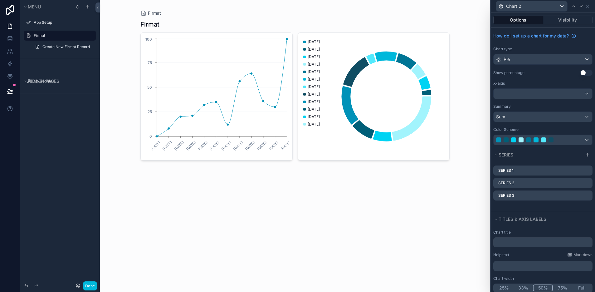
click at [349, 105] on div "scrollable content" at bounding box center [294, 90] width 319 height 180
drag, startPoint x: 361, startPoint y: 101, endPoint x: 354, endPoint y: 110, distance: 11.7
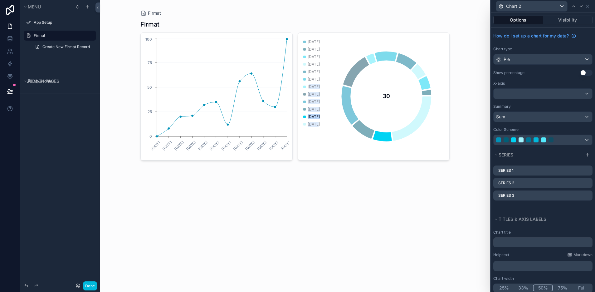
drag, startPoint x: 310, startPoint y: 88, endPoint x: 317, endPoint y: 123, distance: 36.0
click at [317, 123] on div "[DATE] [DATE] [DATE] [DATE] [DATE] [DATE] [DATE] [DATE] [DATE] [DATE] [DATE] [D…" at bounding box center [311, 85] width 17 height 94
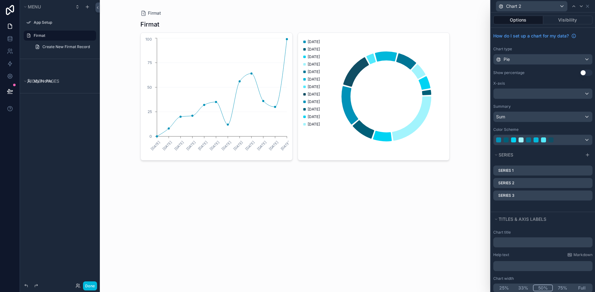
click at [346, 145] on icon "chart" at bounding box center [374, 97] width 144 height 120
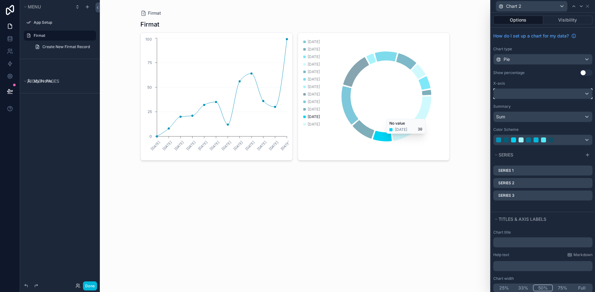
click at [535, 90] on div at bounding box center [543, 94] width 99 height 10
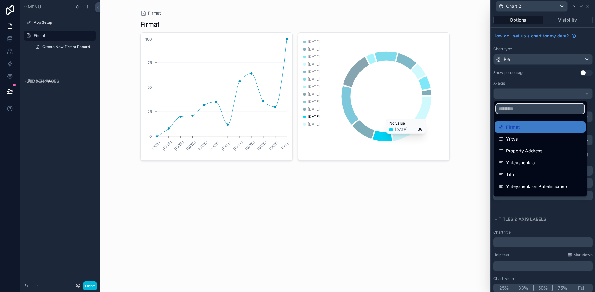
click at [522, 109] on input "text" at bounding box center [540, 109] width 88 height 10
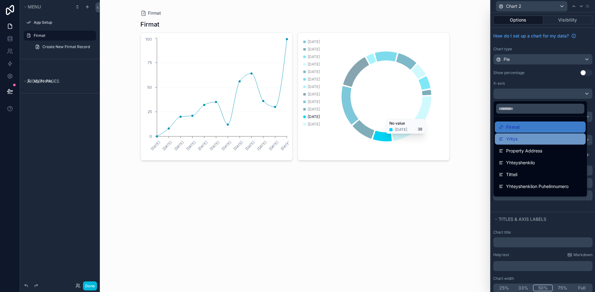
click at [501, 138] on icon at bounding box center [501, 138] width 3 height 0
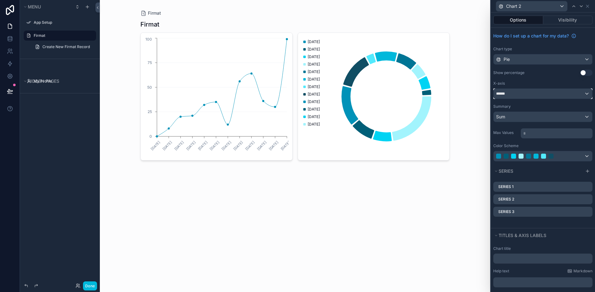
click at [526, 93] on div "******" at bounding box center [543, 94] width 99 height 10
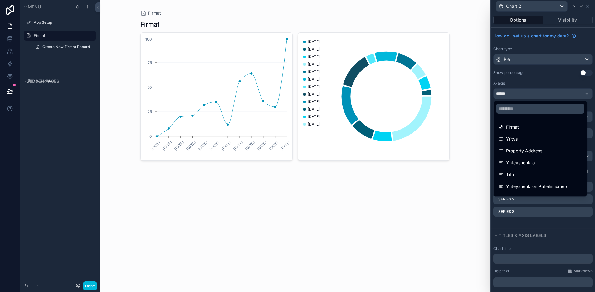
click at [466, 207] on div "Firmat Firmat [DATE] [DATE] [DATE] [DATE] [DATE] [DATE] [DATE] [DATE] [DATE] [D…" at bounding box center [295, 146] width 390 height 292
click at [423, 153] on icon "chart" at bounding box center [374, 97] width 144 height 120
click at [424, 140] on icon "chart" at bounding box center [374, 97] width 144 height 120
drag, startPoint x: 410, startPoint y: 103, endPoint x: 398, endPoint y: 120, distance: 20.9
click at [410, 103] on icon "chart" at bounding box center [374, 97] width 144 height 120
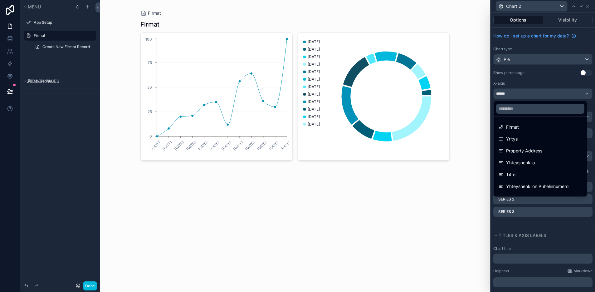
click at [399, 129] on icon "chart" at bounding box center [374, 97] width 144 height 120
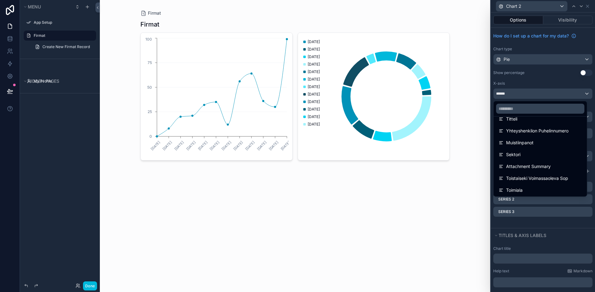
scroll to position [80, 0]
click at [582, 91] on div at bounding box center [543, 146] width 104 height 292
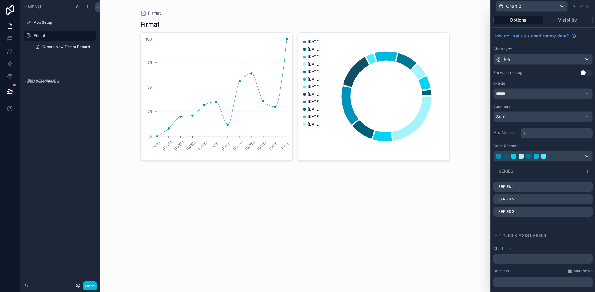
scroll to position [26, 0]
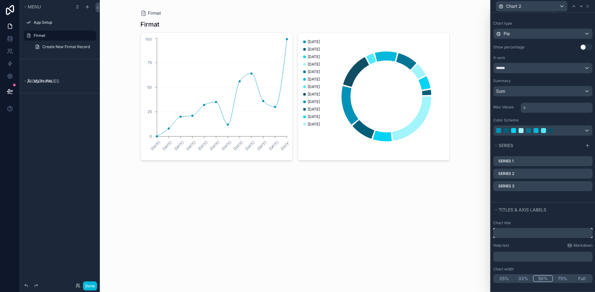
click at [529, 235] on input "text" at bounding box center [542, 233] width 99 height 10
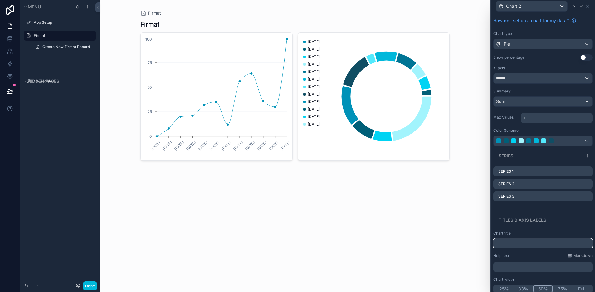
scroll to position [0, 0]
